Goal: Task Accomplishment & Management: Use online tool/utility

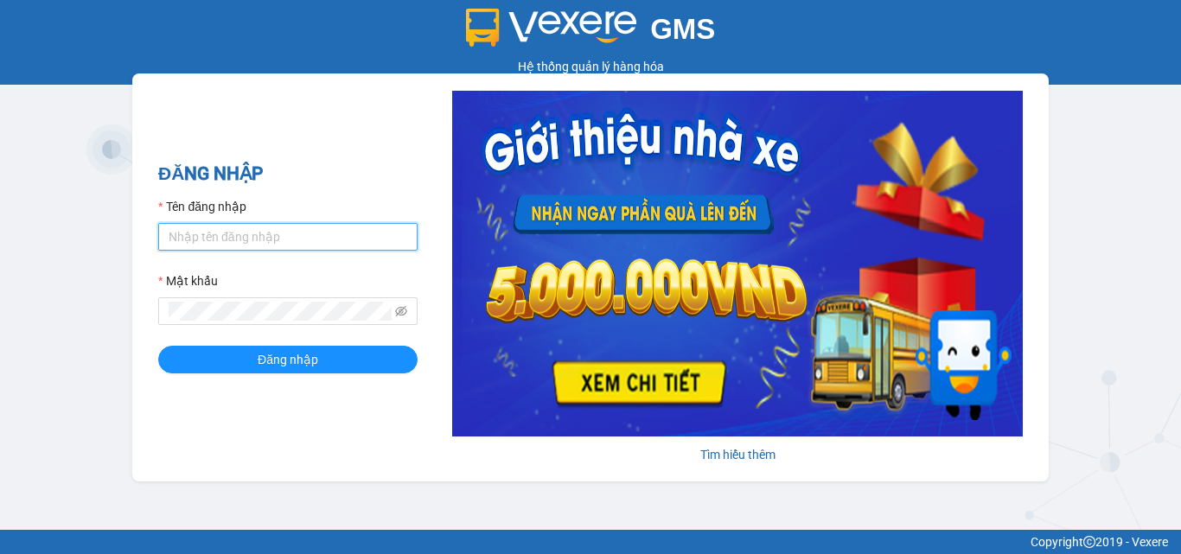
click at [253, 231] on input "Tên đăng nhập" at bounding box center [287, 237] width 259 height 28
type input "man.minhquoc"
click at [158, 346] on button "Đăng nhập" at bounding box center [287, 360] width 259 height 28
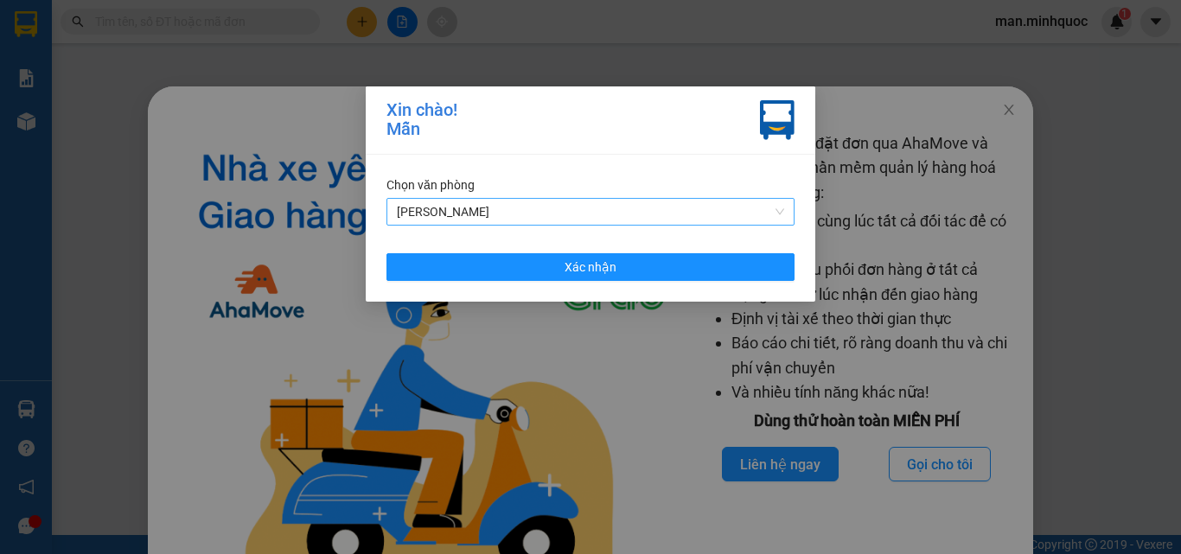
click at [456, 221] on span "Phổ Quang" at bounding box center [590, 212] width 387 height 26
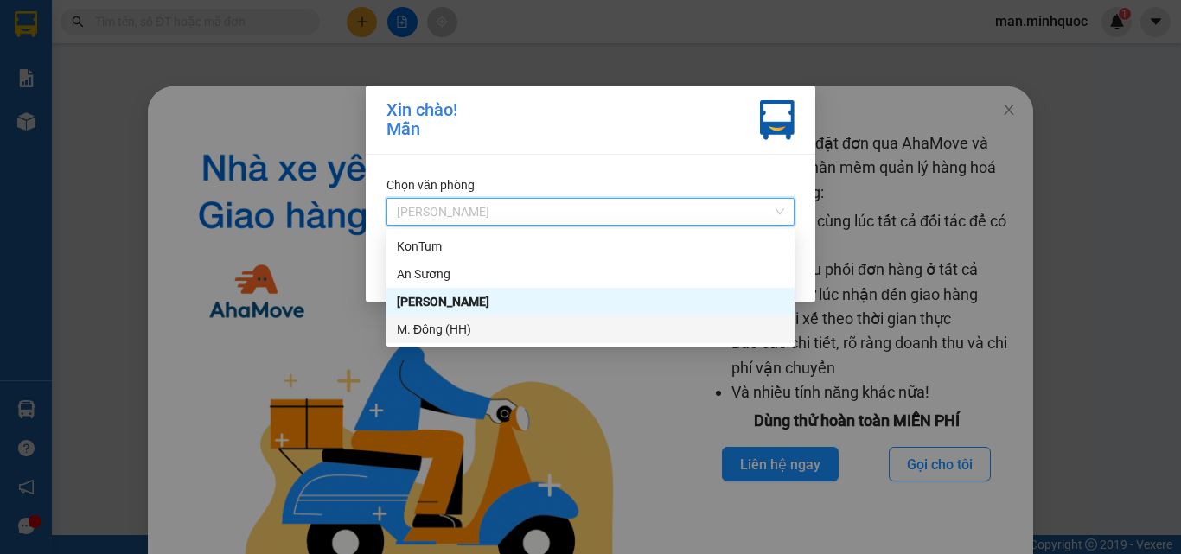
click at [457, 324] on div "M. Đông (HH)" at bounding box center [590, 329] width 387 height 19
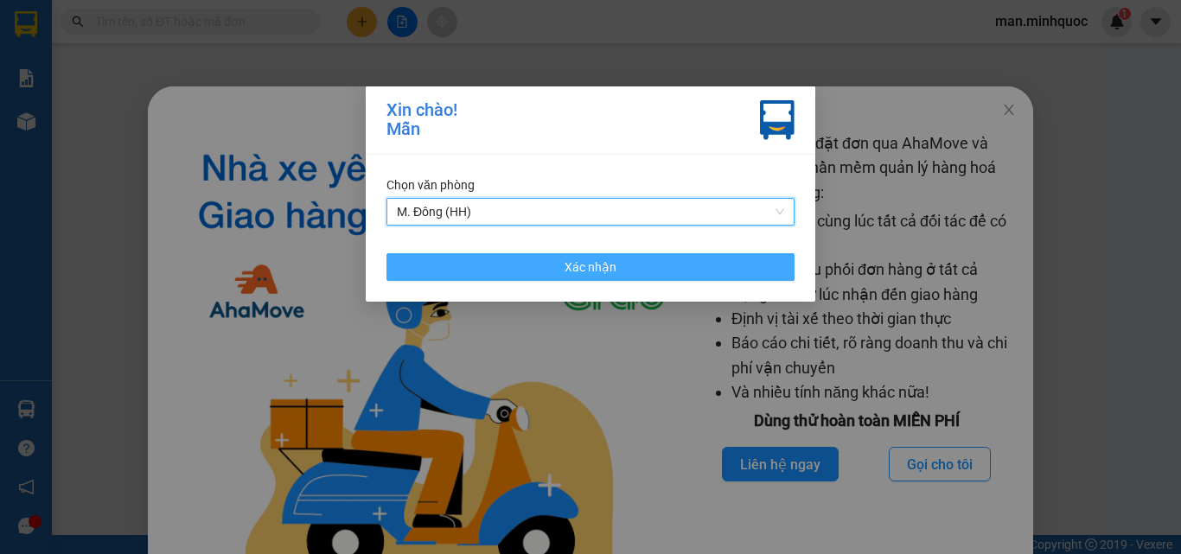
click at [476, 269] on button "Xác nhận" at bounding box center [590, 267] width 408 height 28
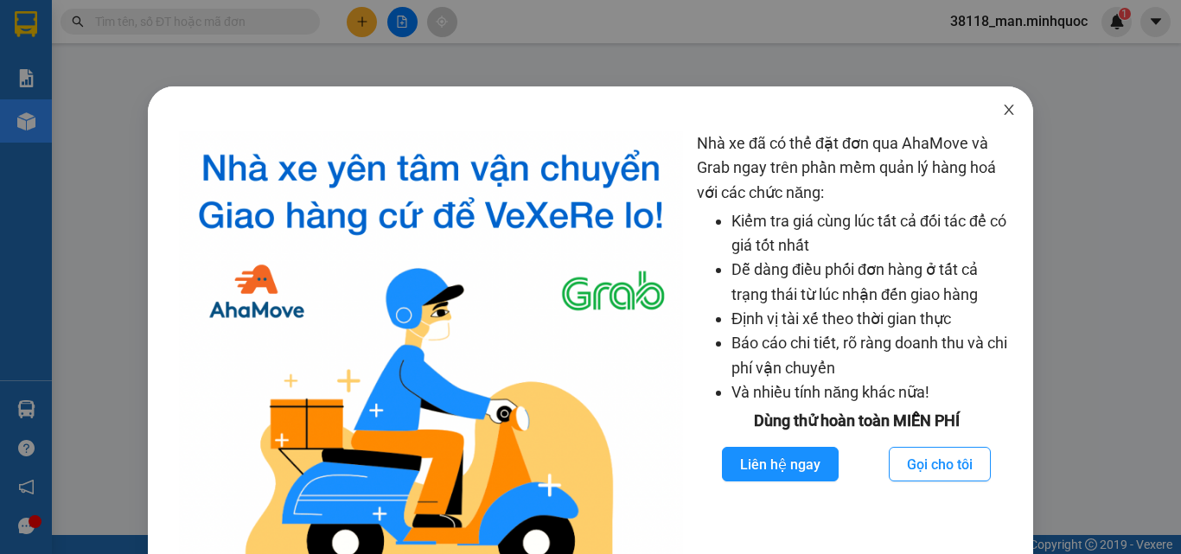
click at [1009, 106] on span "Close" at bounding box center [1009, 110] width 48 height 48
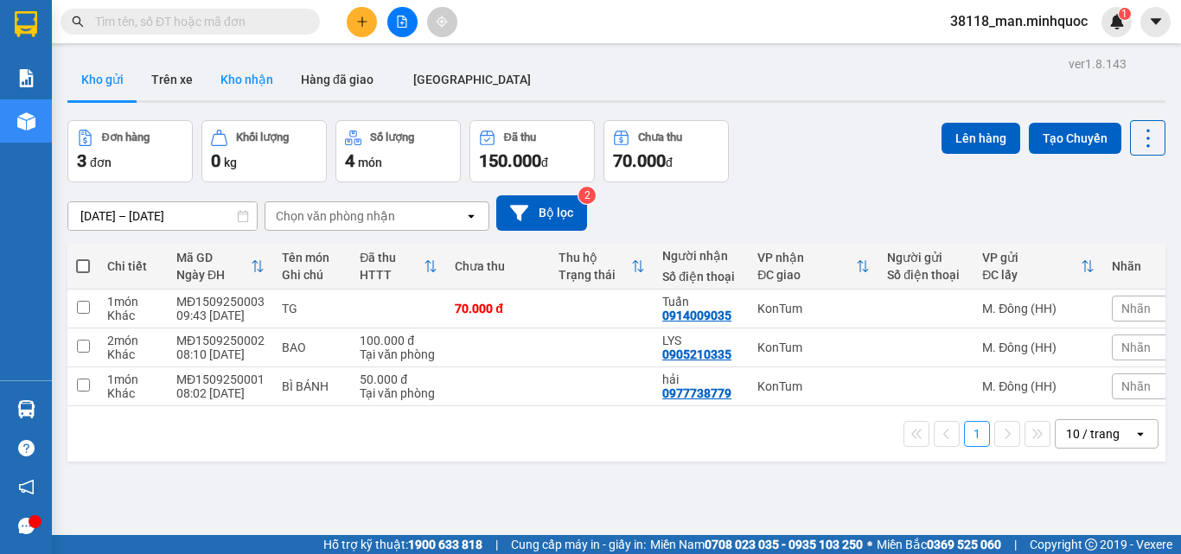
click at [220, 82] on button "Kho nhận" at bounding box center [247, 79] width 80 height 41
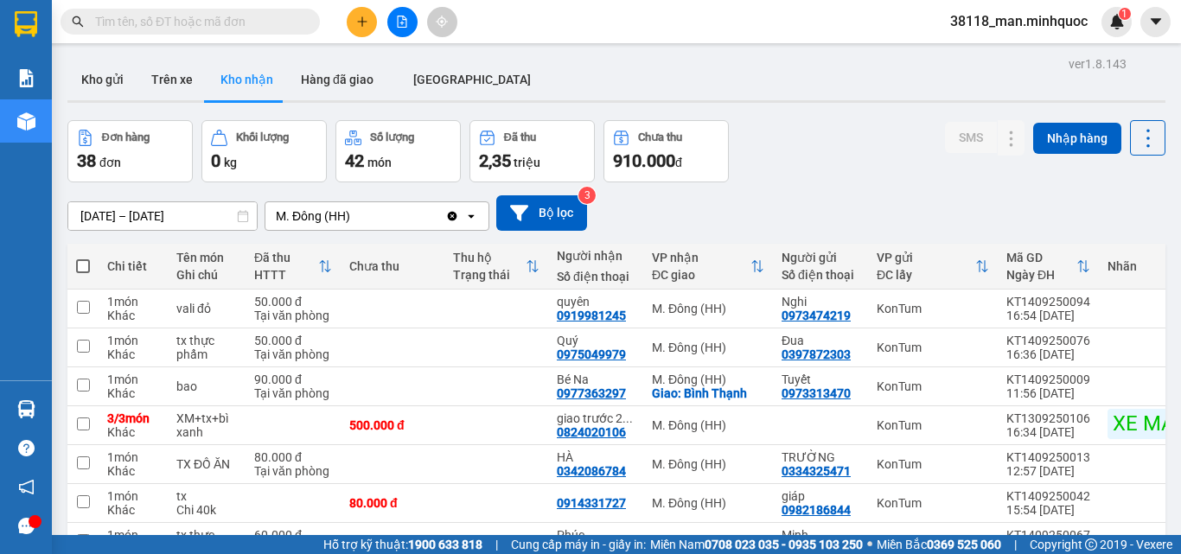
click at [669, 286] on th "VP nhận ĐC giao" at bounding box center [708, 267] width 130 height 46
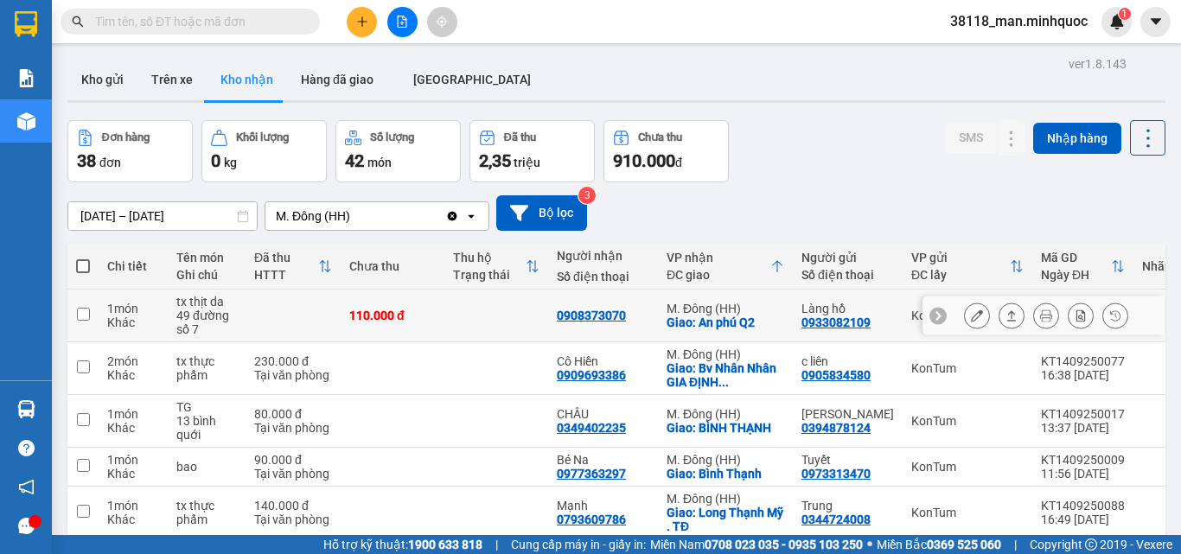
click at [682, 307] on div "M. Đông (HH)" at bounding box center [726, 309] width 118 height 14
checkbox input "true"
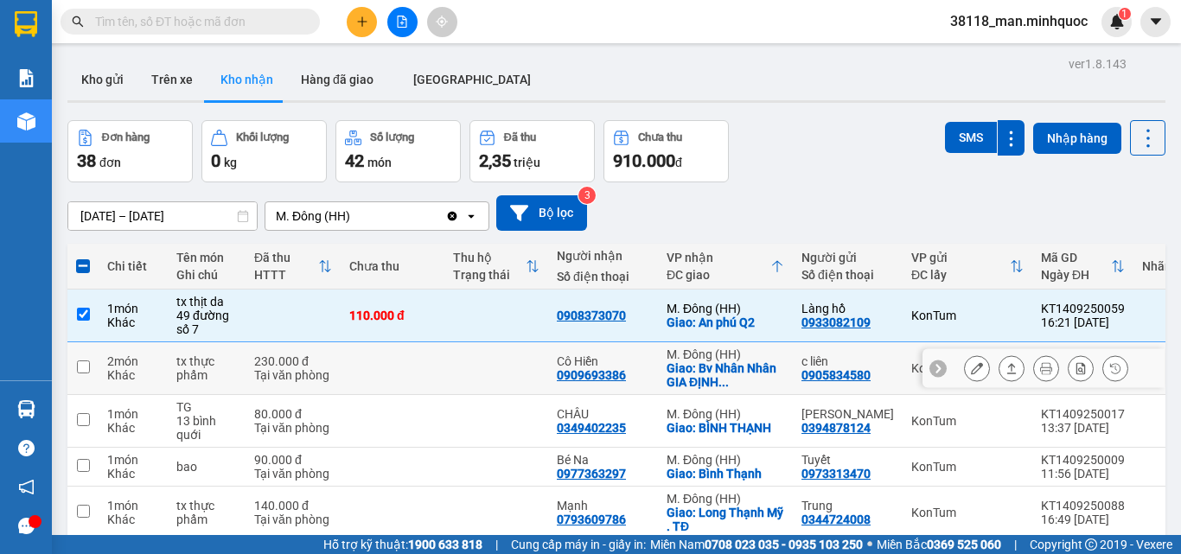
click at [707, 375] on div "Giao: Bv Nhân Nhân GIA ĐỊNH ..." at bounding box center [726, 375] width 118 height 28
checkbox input "true"
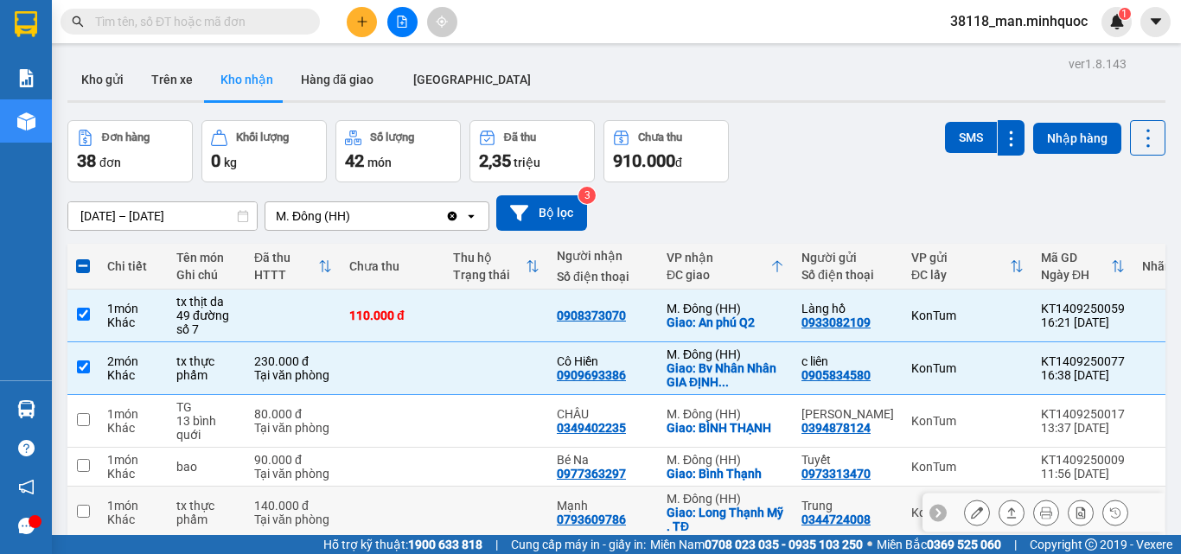
scroll to position [86, 0]
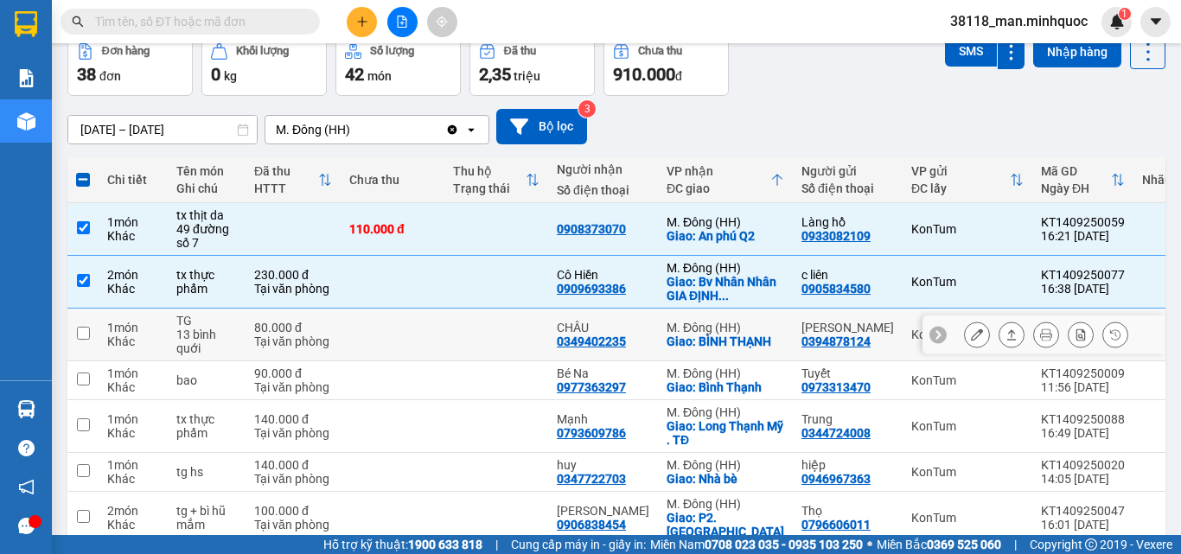
click at [752, 348] on div "Giao: BÌNH THẠNH" at bounding box center [726, 342] width 118 height 14
checkbox input "true"
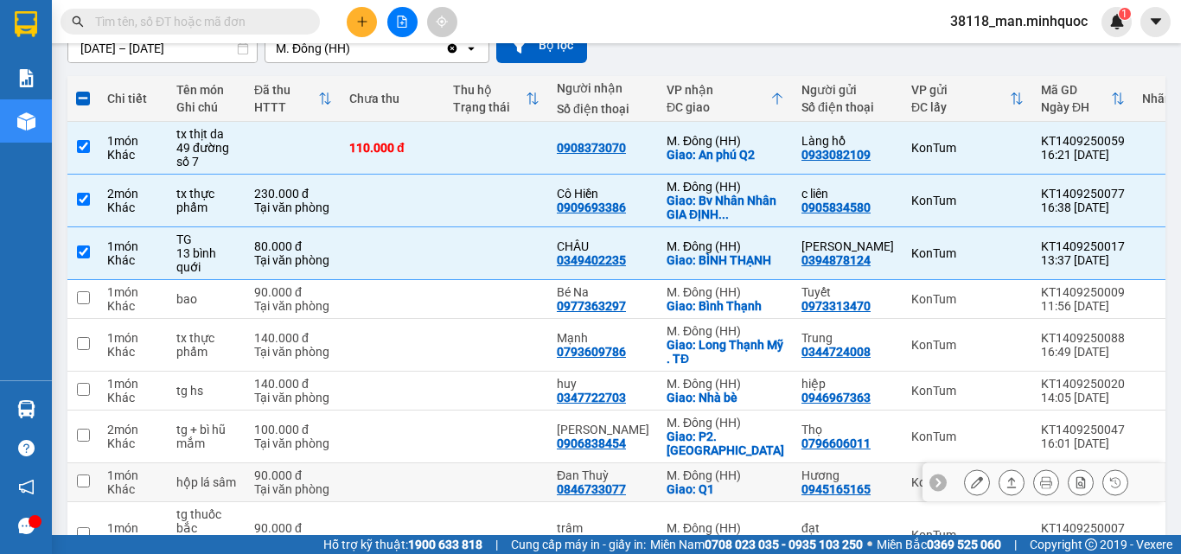
scroll to position [332, 0]
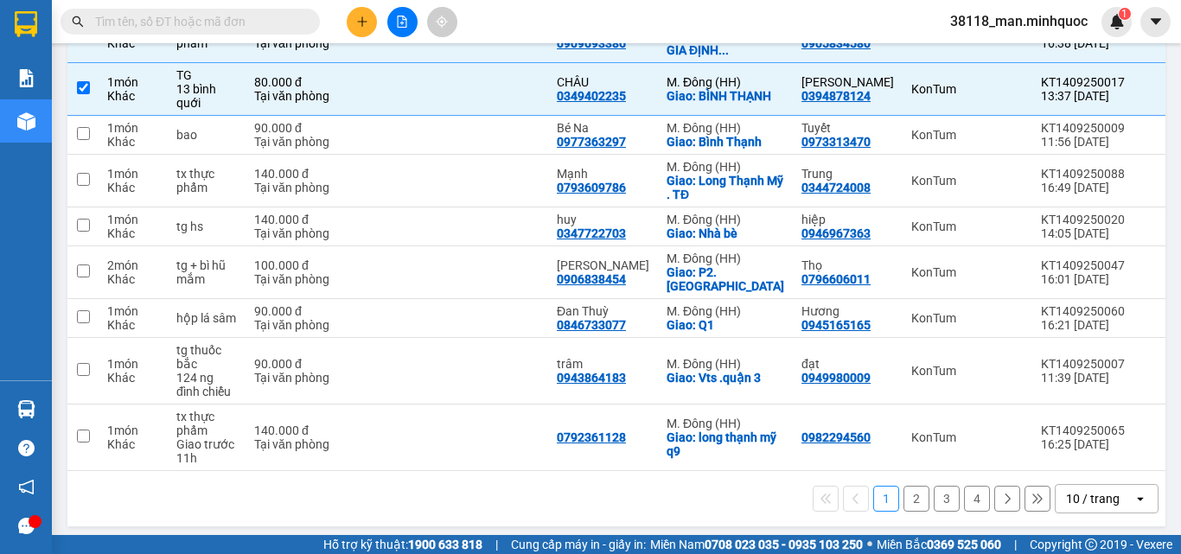
click at [1085, 485] on div "10 / trang" at bounding box center [1095, 499] width 78 height 28
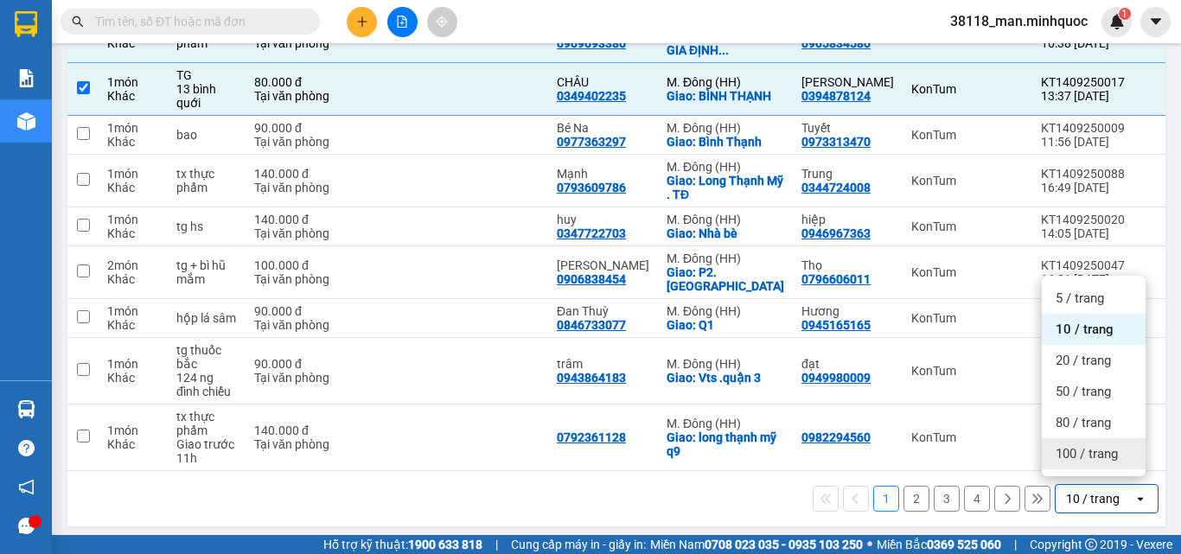
click at [1083, 457] on span "100 / trang" at bounding box center [1087, 453] width 62 height 17
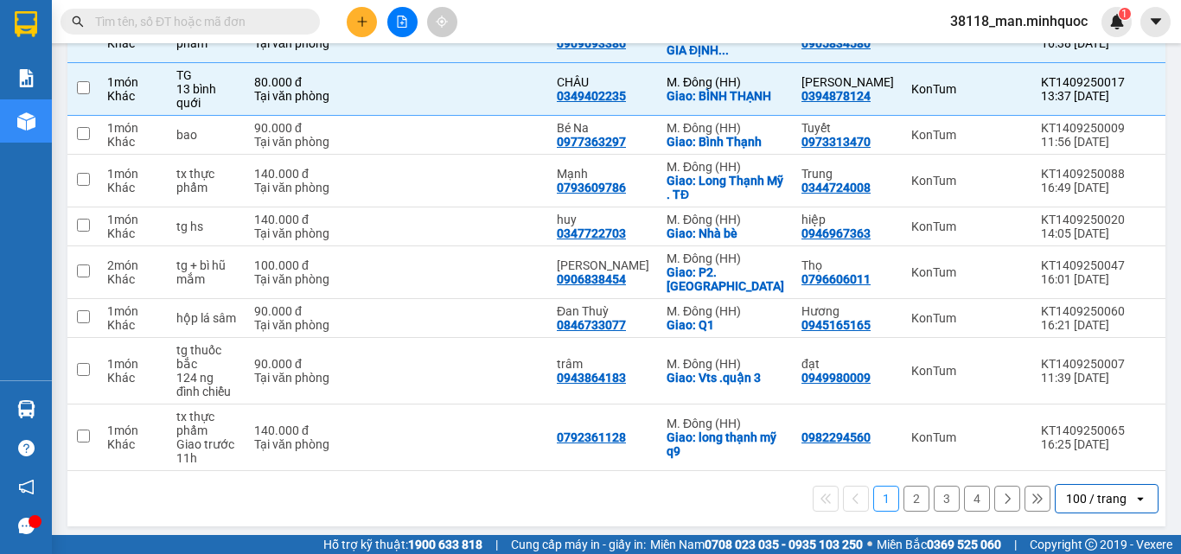
checkbox input "false"
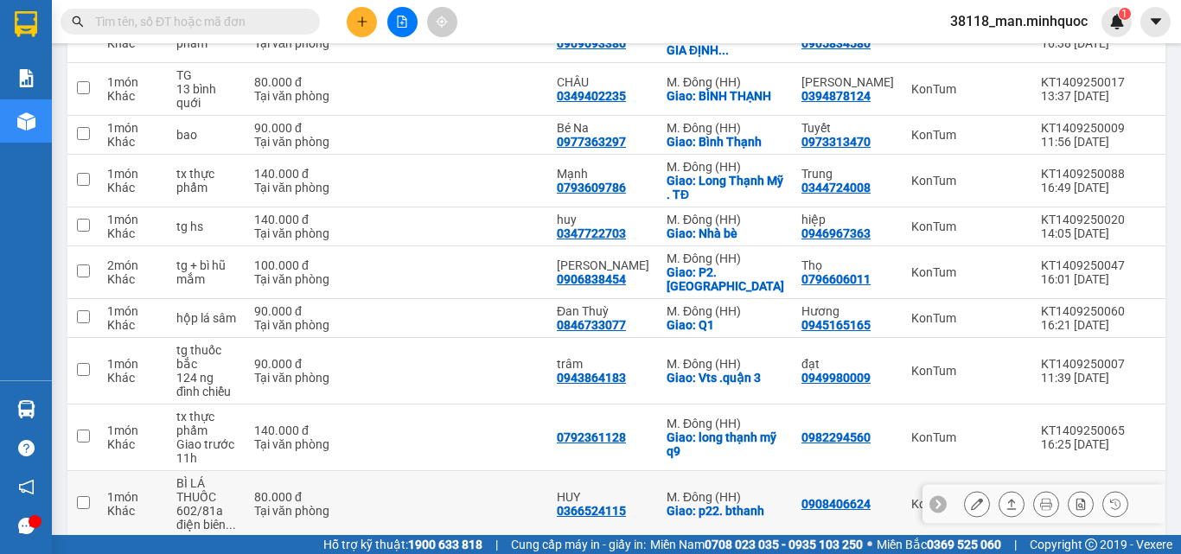
click at [682, 490] on div "M. Đông (HH)" at bounding box center [726, 497] width 118 height 14
checkbox input "true"
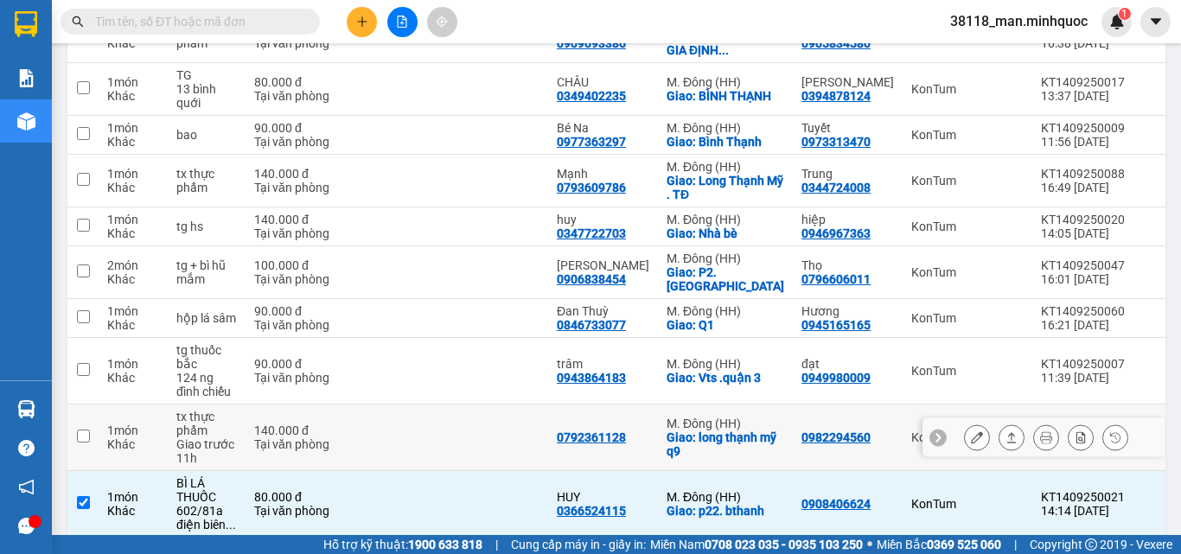
click at [688, 431] on div "Giao: long thạnh mỹ q9" at bounding box center [726, 445] width 118 height 28
checkbox input "true"
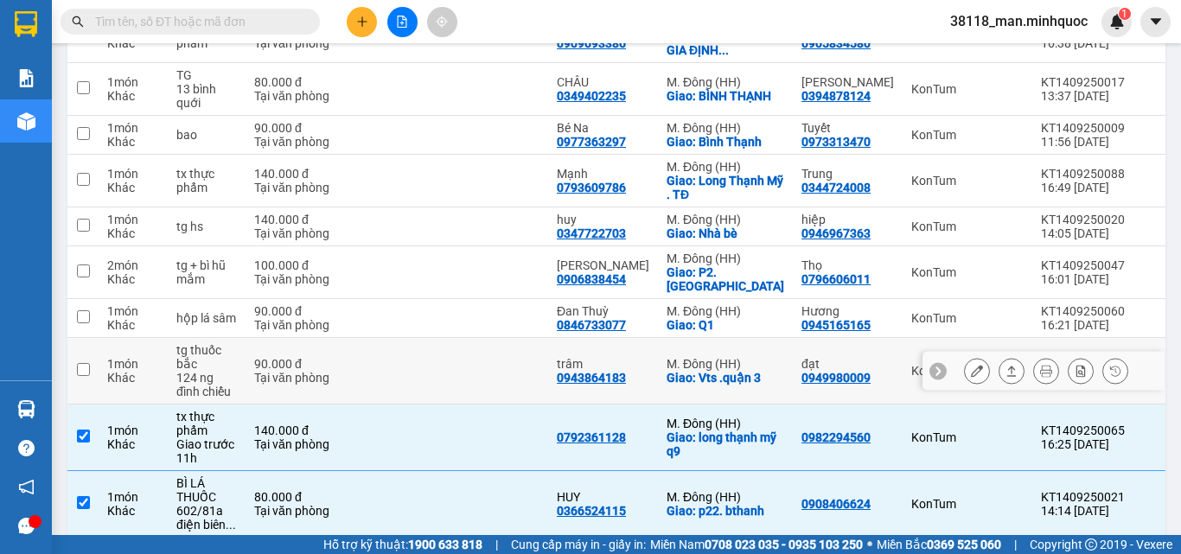
click at [710, 357] on div "M. Đông (HH)" at bounding box center [726, 364] width 118 height 14
checkbox input "true"
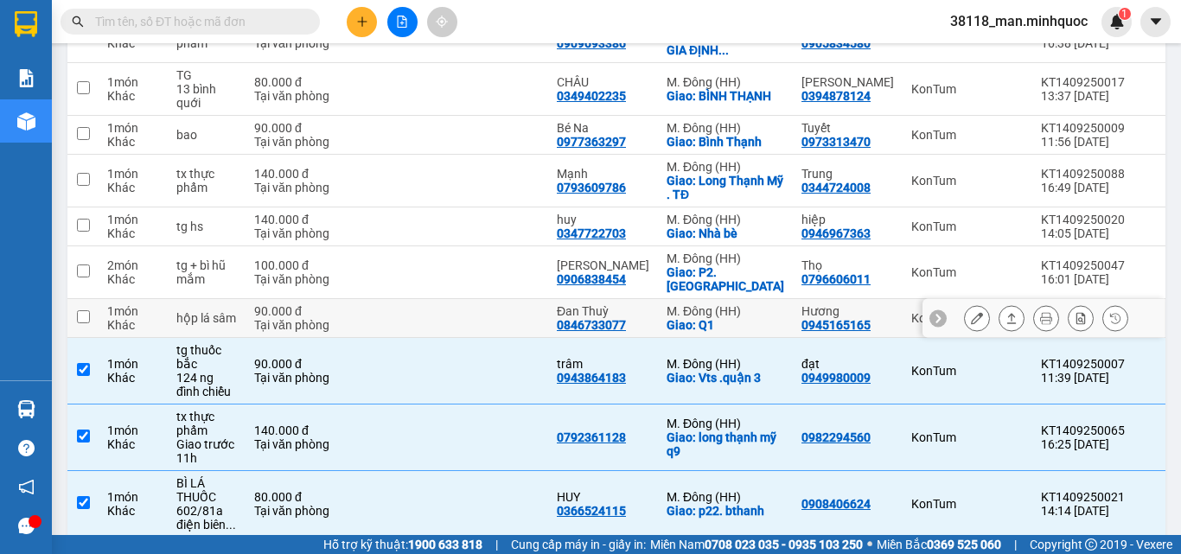
click at [728, 304] on div "M. Đông (HH)" at bounding box center [726, 311] width 118 height 14
checkbox input "true"
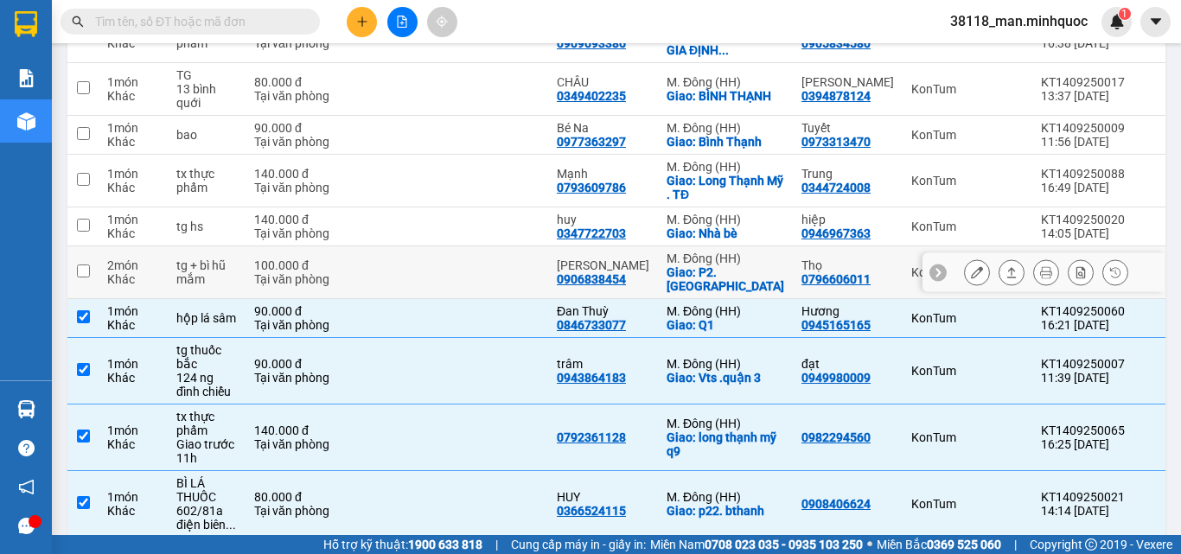
click at [736, 260] on div "M. Đông (HH)" at bounding box center [726, 259] width 118 height 14
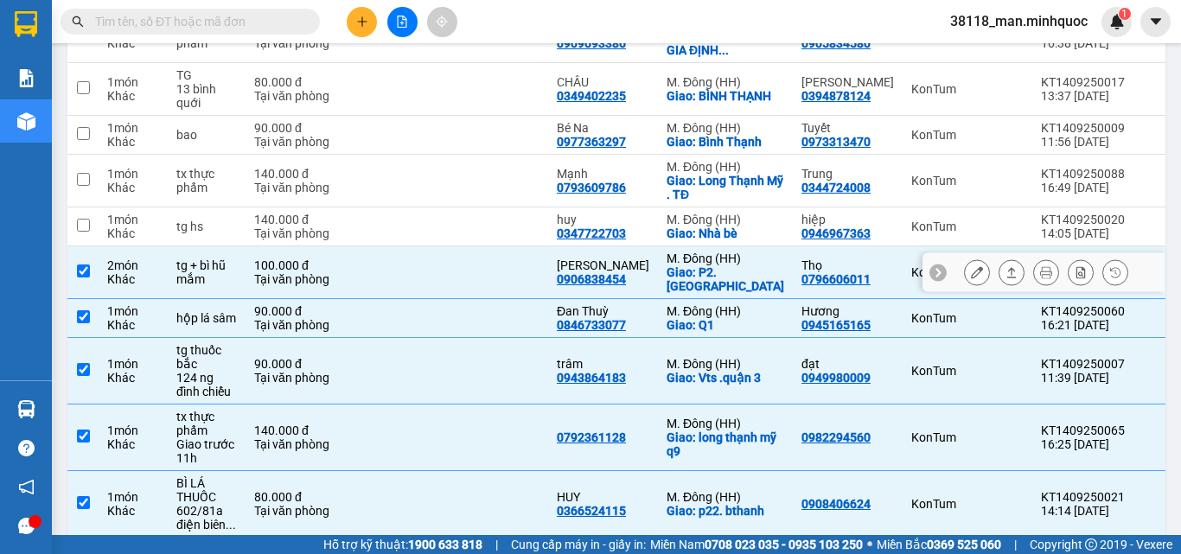
checkbox input "true"
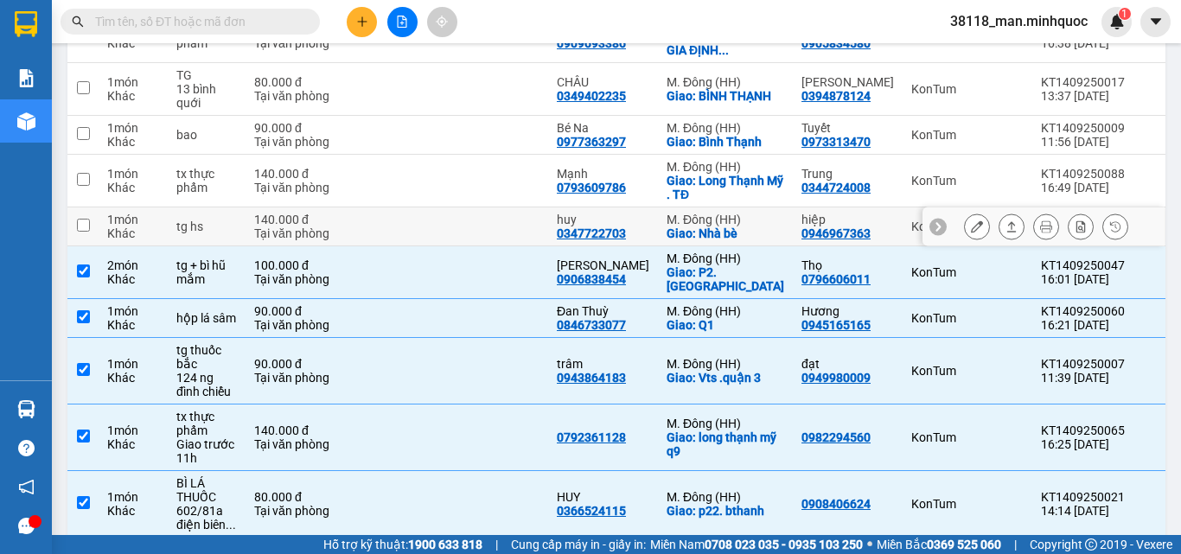
click at [735, 233] on div "Giao: Nhà bè" at bounding box center [726, 234] width 118 height 14
checkbox input "true"
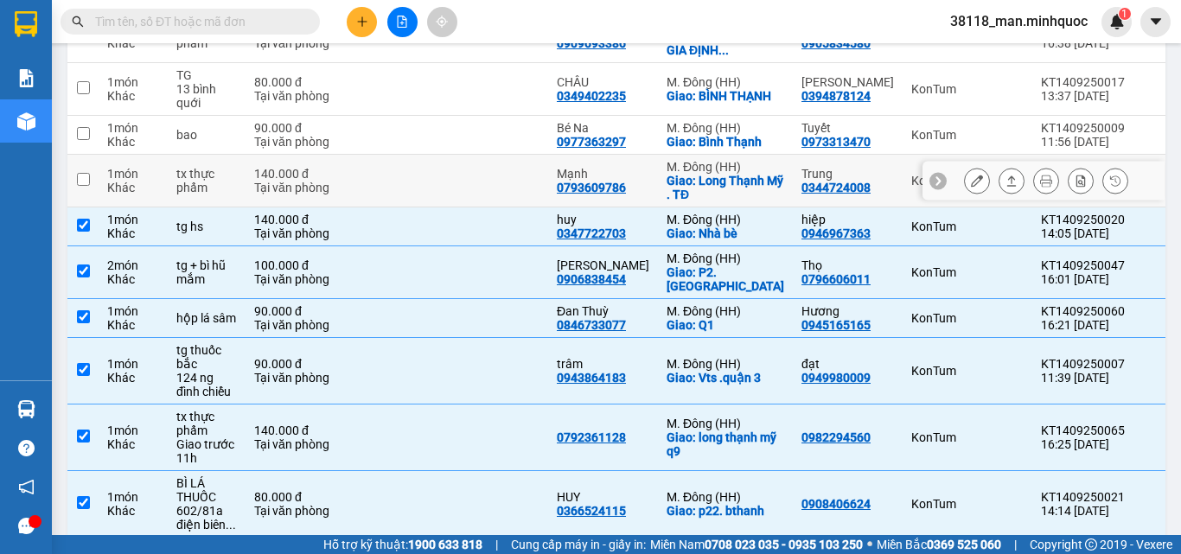
click at [731, 182] on div "Giao: Long Thạnh Mỹ . TĐ" at bounding box center [726, 188] width 118 height 28
checkbox input "true"
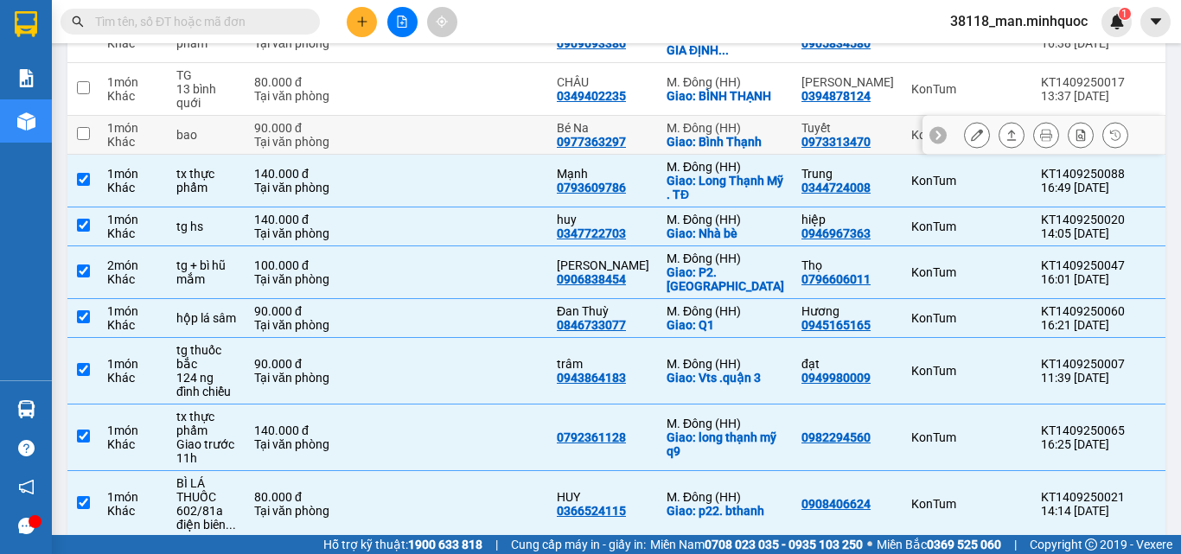
click at [760, 126] on div "M. Đông (HH)" at bounding box center [726, 128] width 118 height 14
checkbox input "true"
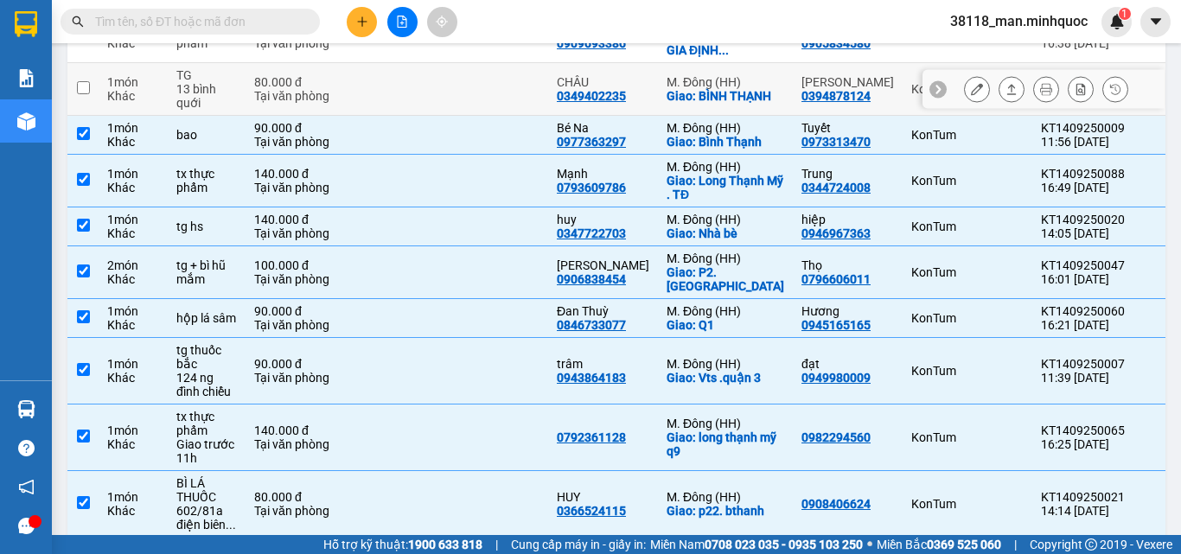
click at [750, 105] on td "M. Đông (HH) Giao: BÌNH THẠNH" at bounding box center [725, 89] width 135 height 53
checkbox input "true"
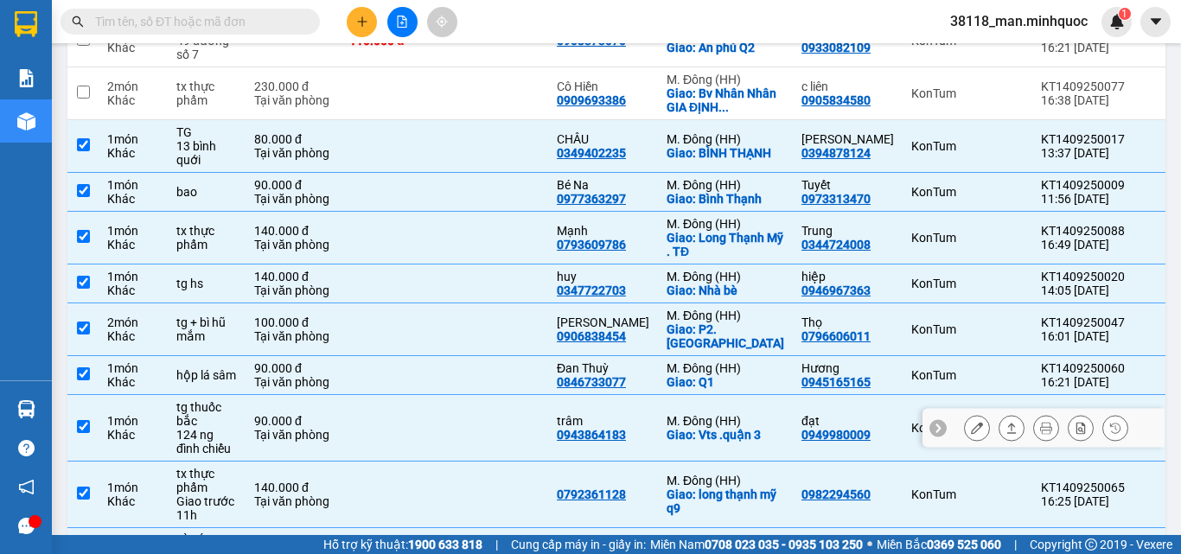
scroll to position [159, 0]
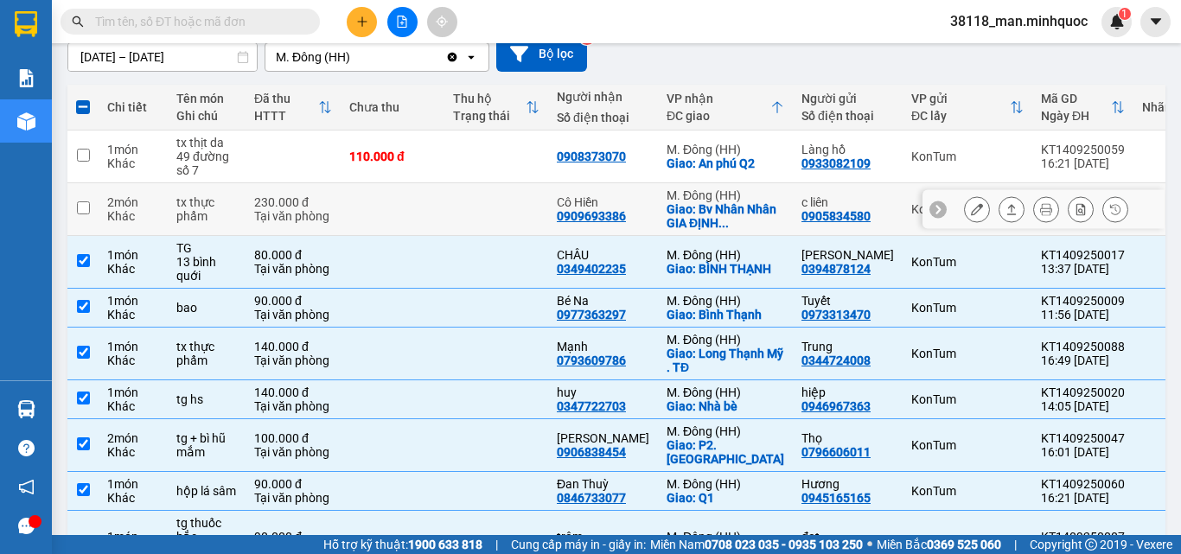
click at [729, 216] on span "..." at bounding box center [723, 223] width 10 height 14
checkbox input "true"
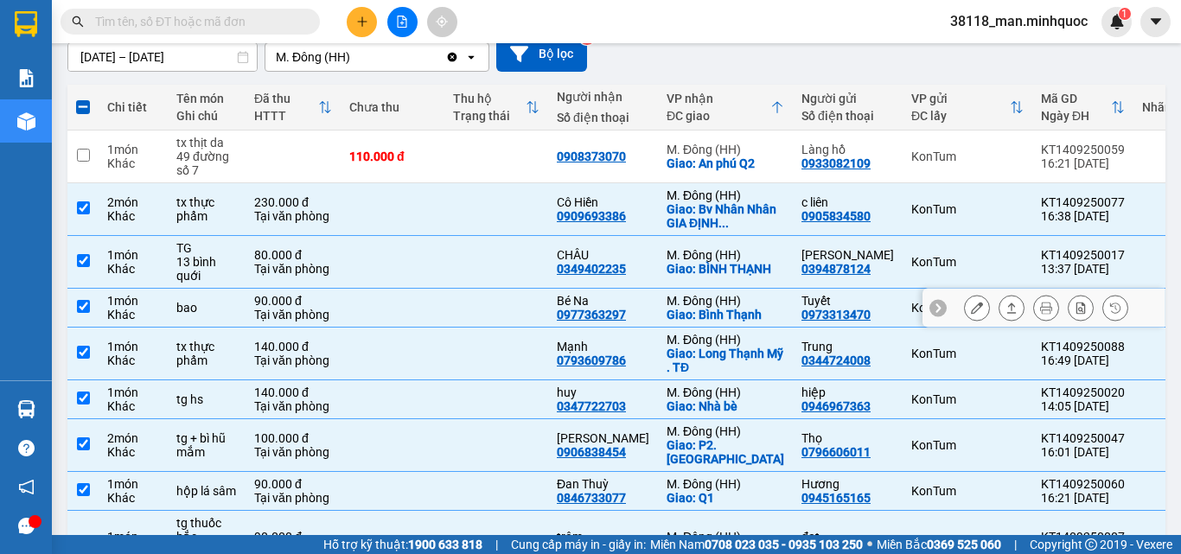
click at [745, 298] on div "M. Đông (HH)" at bounding box center [726, 301] width 118 height 14
checkbox input "false"
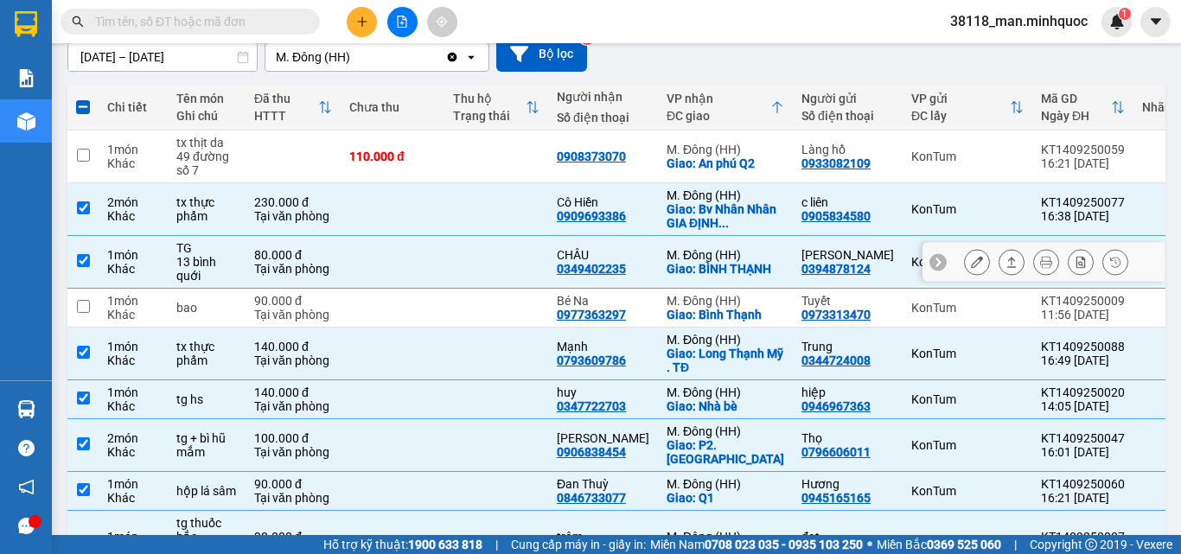
click at [741, 262] on div "Giao: BÌNH THẠNH" at bounding box center [726, 269] width 118 height 14
checkbox input "false"
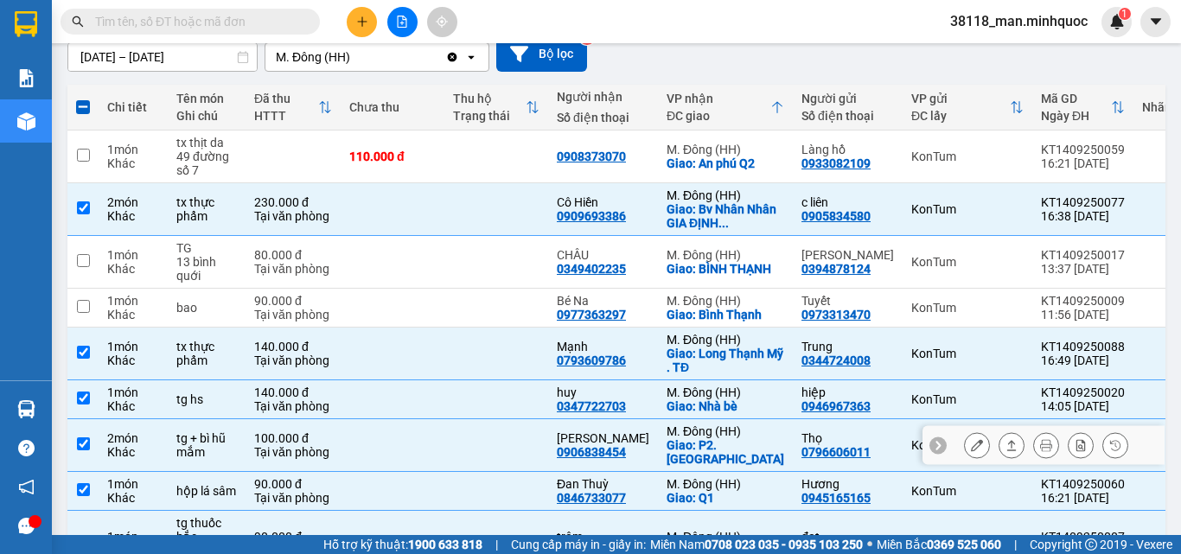
click at [748, 442] on div "Giao: P2.Bthanh" at bounding box center [726, 452] width 118 height 28
checkbox input "false"
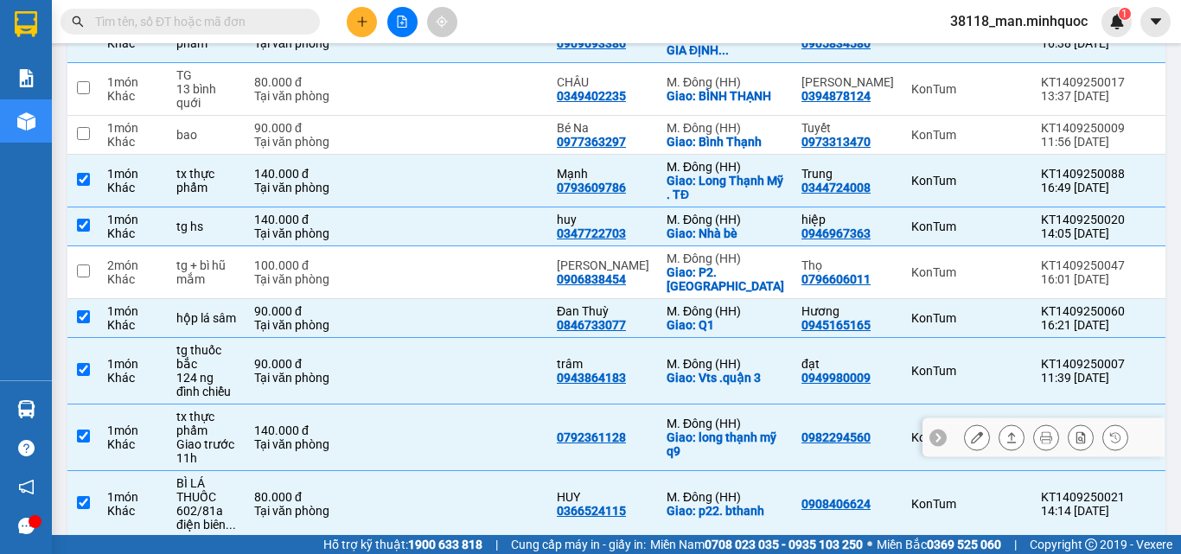
scroll to position [418, 0]
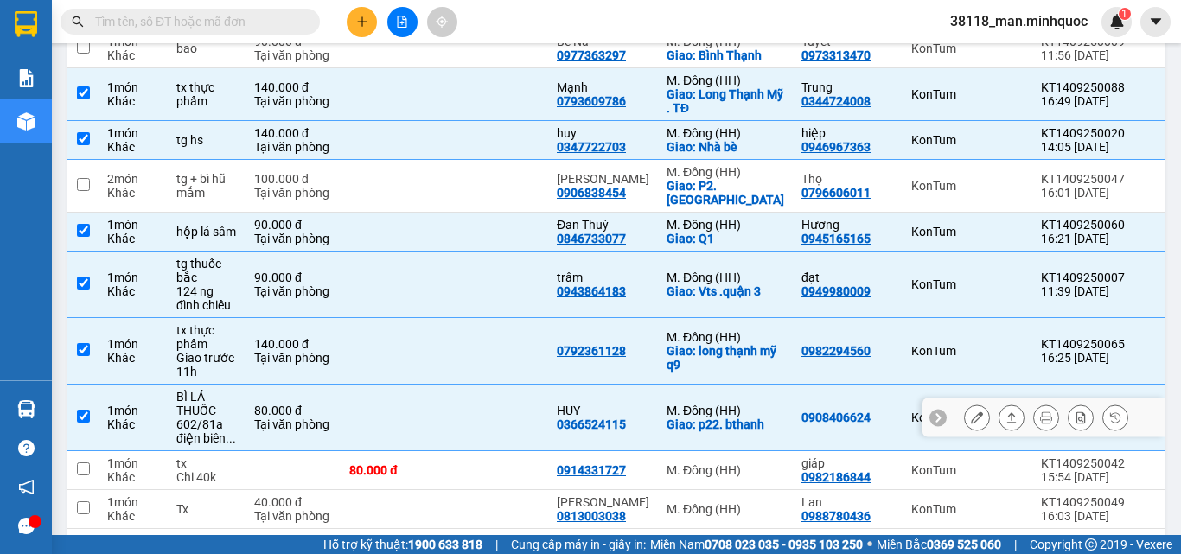
click at [750, 404] on div "M. Đông (HH)" at bounding box center [726, 411] width 118 height 14
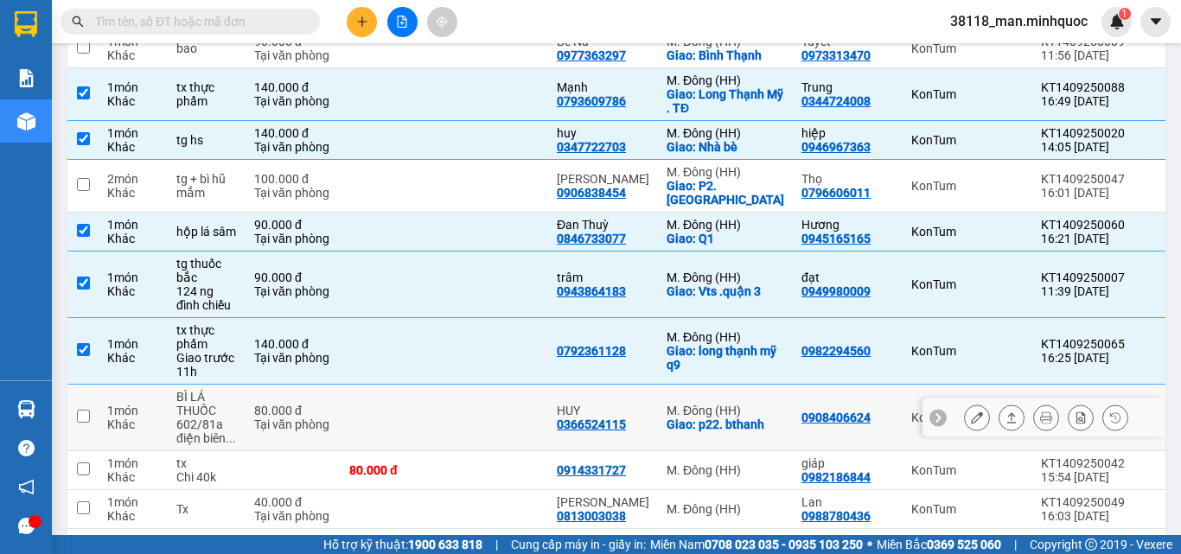
click at [557, 404] on div "HUY" at bounding box center [603, 411] width 93 height 14
checkbox input "true"
